Goal: Register for event/course

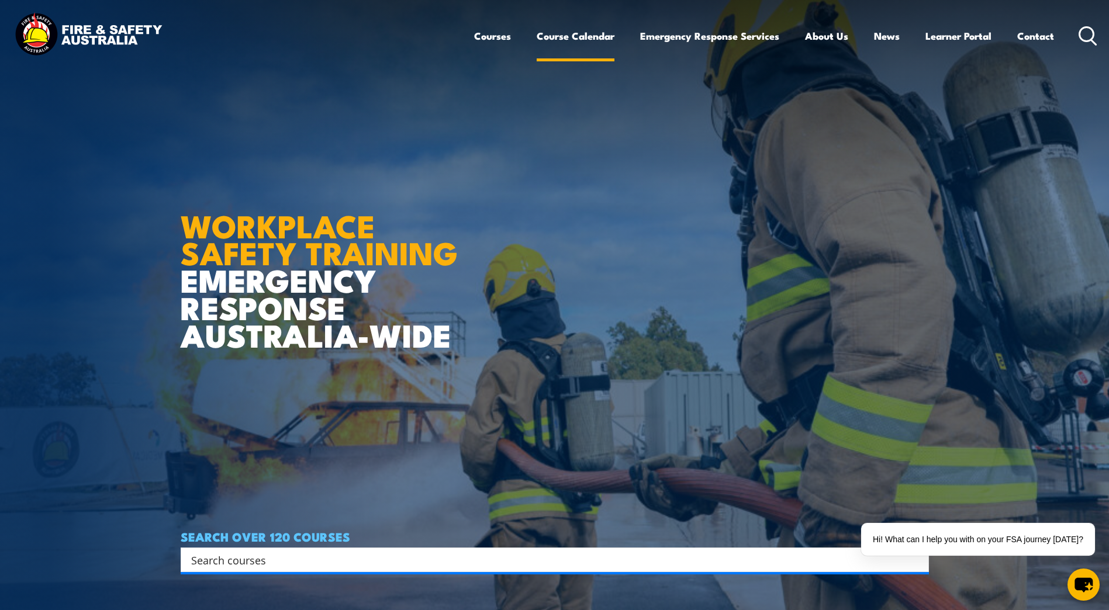
click at [556, 33] on link "Course Calendar" at bounding box center [576, 35] width 78 height 31
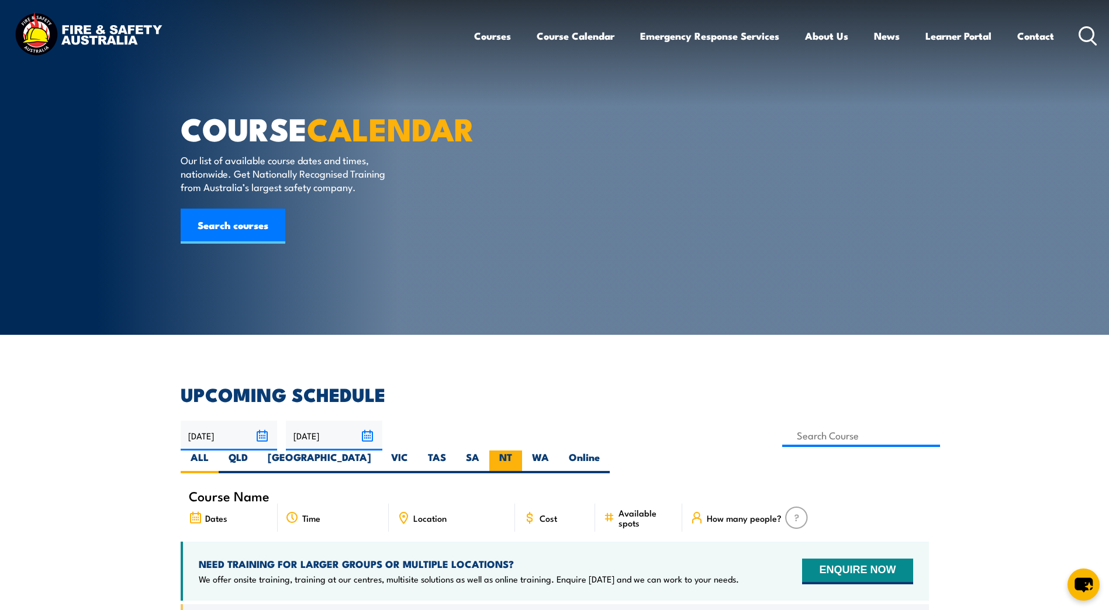
click at [522, 451] on label "NT" at bounding box center [505, 462] width 33 height 23
click at [520, 451] on input "NT" at bounding box center [516, 455] width 8 height 8
radio input "true"
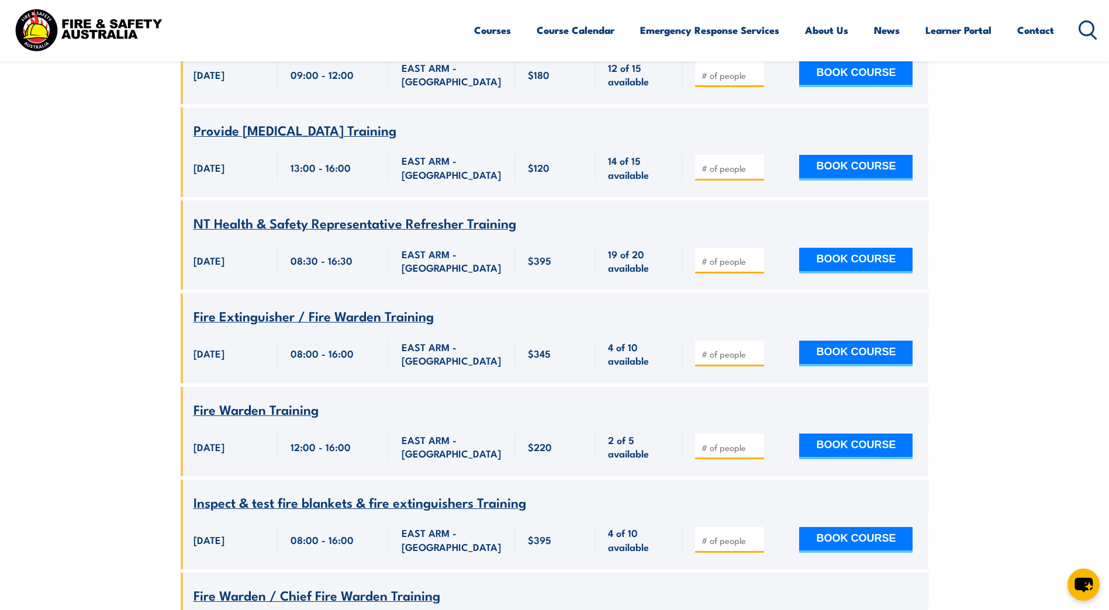
scroll to position [877, 0]
